Goal: Task Accomplishment & Management: Manage account settings

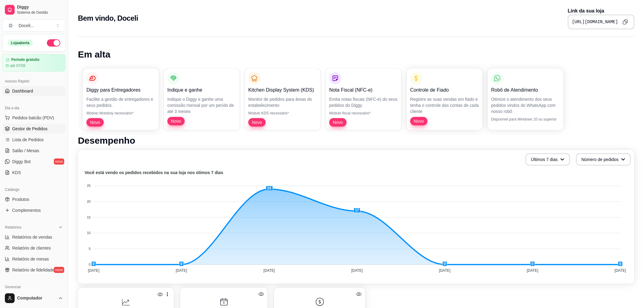
click at [32, 129] on span "Gestor de Pedidos" at bounding box center [29, 129] width 35 height 6
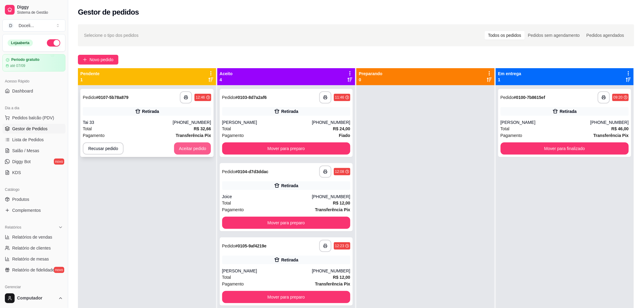
click at [189, 147] on button "Aceitar pedido" at bounding box center [192, 148] width 37 height 12
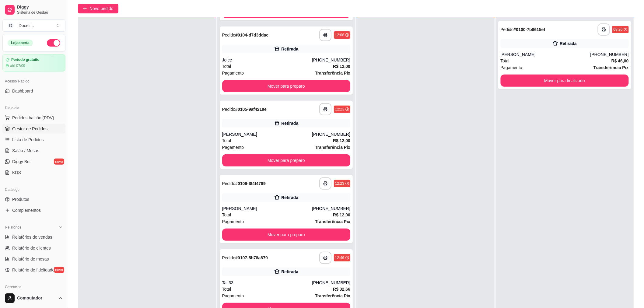
scroll to position [68, 0]
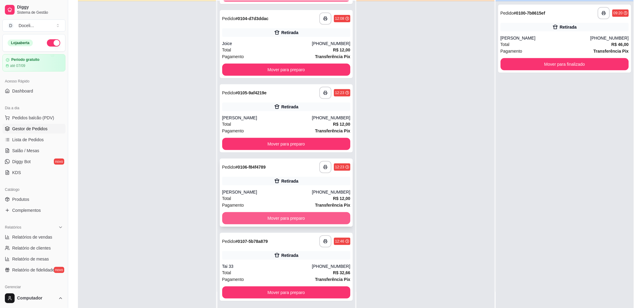
click at [279, 217] on button "Mover para preparo" at bounding box center [286, 218] width 128 height 12
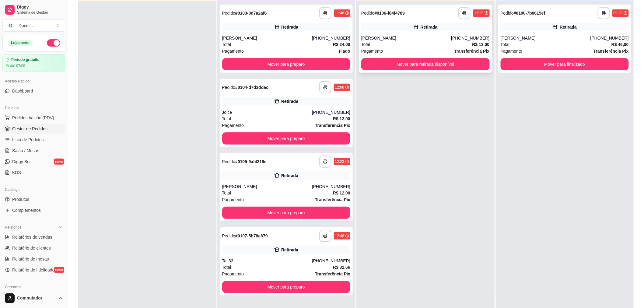
click at [400, 36] on div "[PERSON_NAME]" at bounding box center [406, 38] width 90 height 6
click at [425, 65] on button "Mover para retirada disponível" at bounding box center [425, 64] width 124 height 12
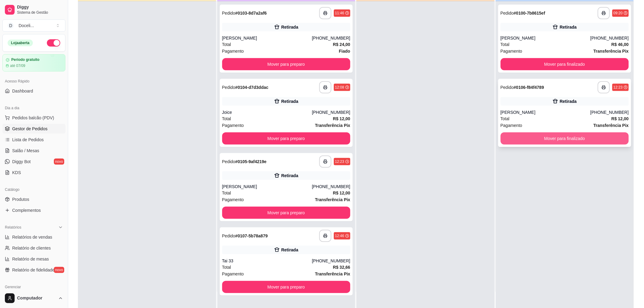
click at [566, 140] on button "Mover para finalizado" at bounding box center [564, 138] width 128 height 12
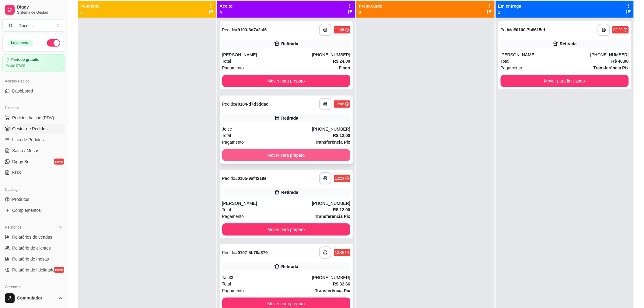
scroll to position [17, 0]
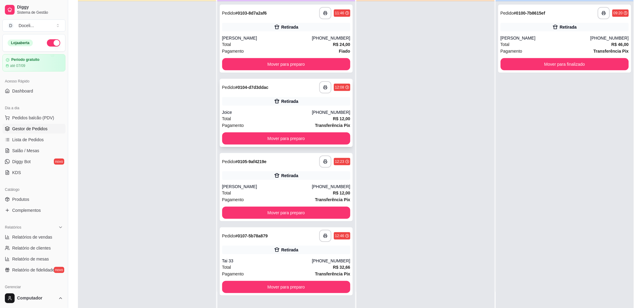
click at [256, 104] on div "Retirada" at bounding box center [286, 101] width 128 height 9
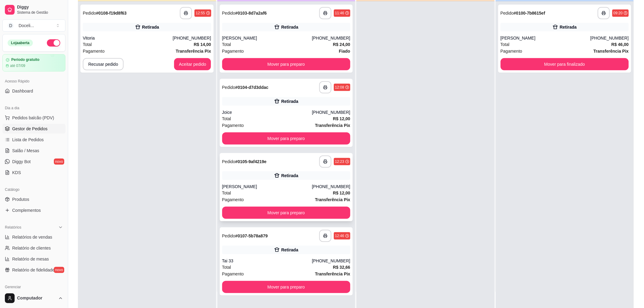
click at [254, 172] on div "Retirada" at bounding box center [286, 175] width 128 height 9
click at [267, 98] on div "Retirada" at bounding box center [286, 101] width 128 height 9
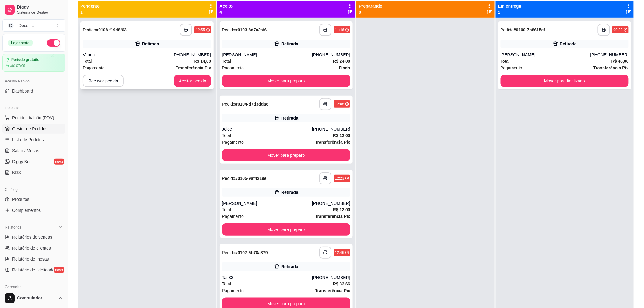
click at [113, 40] on div "Retirada" at bounding box center [147, 44] width 128 height 9
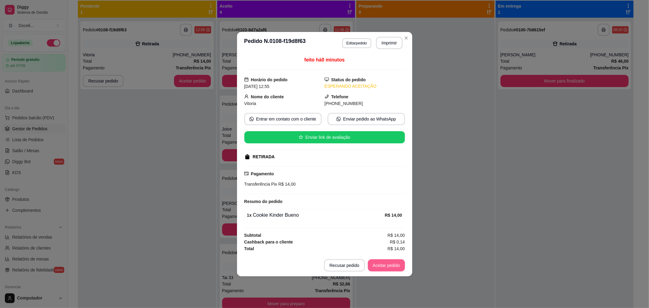
click at [386, 263] on button "Aceitar pedido" at bounding box center [386, 265] width 37 height 12
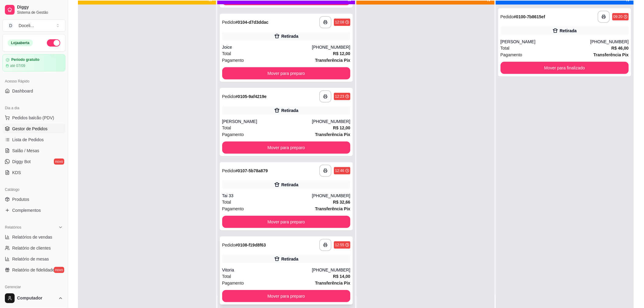
scroll to position [17, 0]
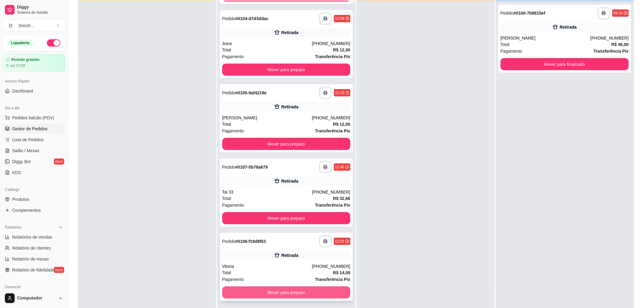
click at [279, 291] on button "Mover para preparo" at bounding box center [286, 292] width 128 height 12
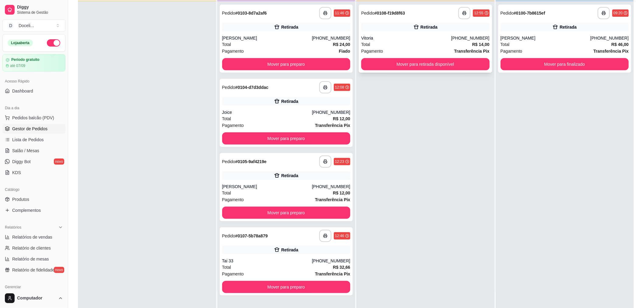
scroll to position [0, 0]
click at [409, 65] on button "Mover para retirada disponível" at bounding box center [425, 64] width 124 height 12
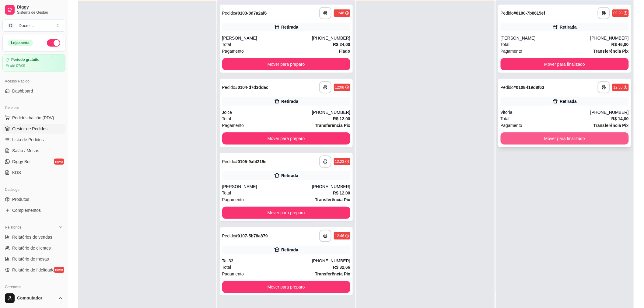
click at [539, 136] on button "Mover para finalizado" at bounding box center [564, 138] width 128 height 12
